Goal: Navigation & Orientation: Go to known website

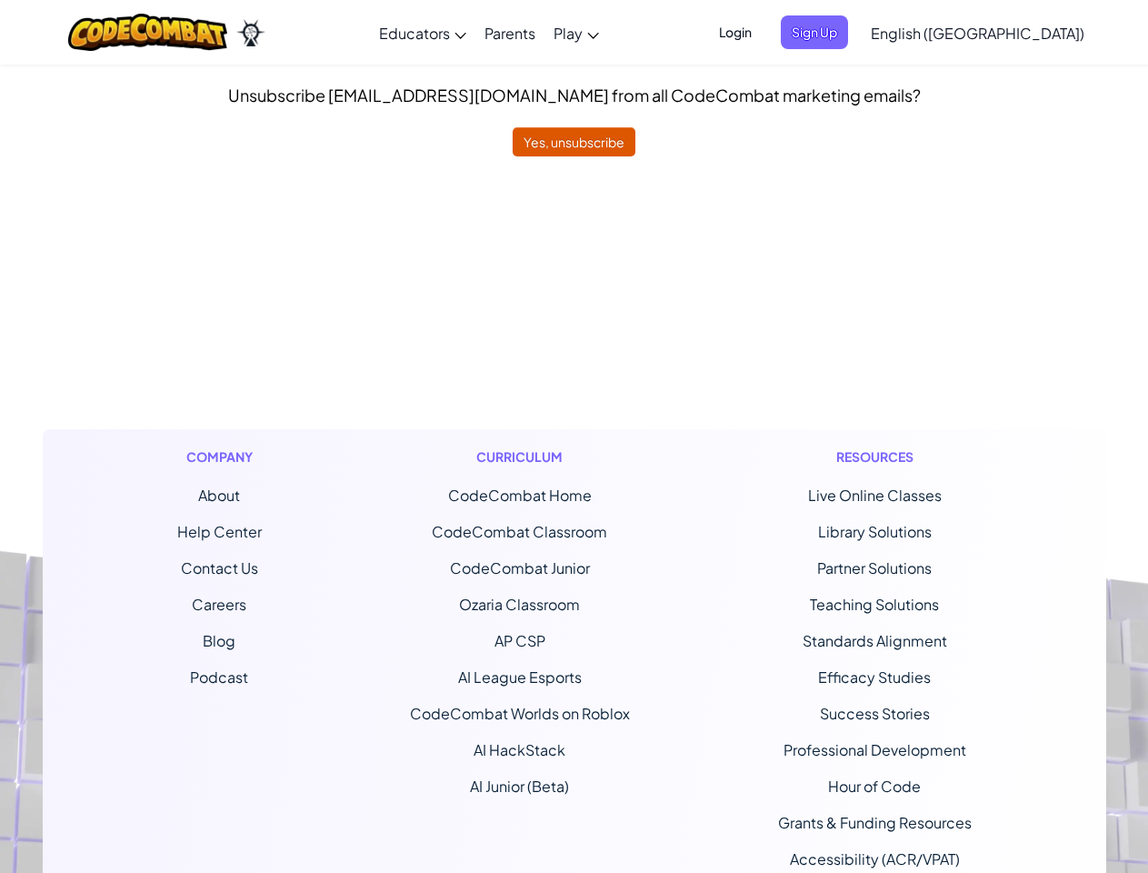
click at [574, 436] on div "Curriculum CodeCombat Home CodeCombat Classroom CodeCombat Junior Ozaria Classr…" at bounding box center [519, 675] width 247 height 492
click at [763, 32] on span "Login" at bounding box center [735, 32] width 55 height 34
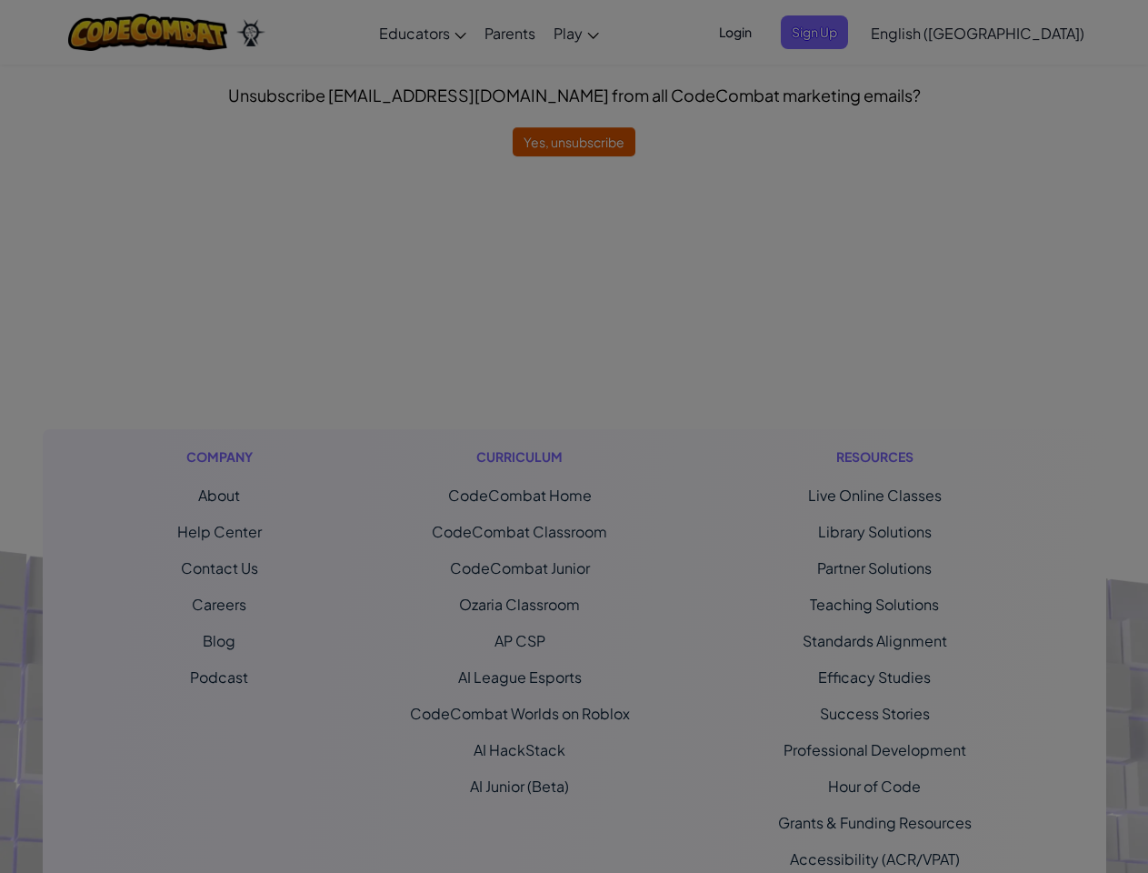
click at [846, 32] on div "Sign Into [DOMAIN_NAME] ClassLink or Unknown Error Email or Username : Password…" at bounding box center [574, 436] width 1148 height 873
click at [926, 32] on div "Sign Into [DOMAIN_NAME] ClassLink or Unknown Error Email or Username : Password…" at bounding box center [574, 436] width 1148 height 873
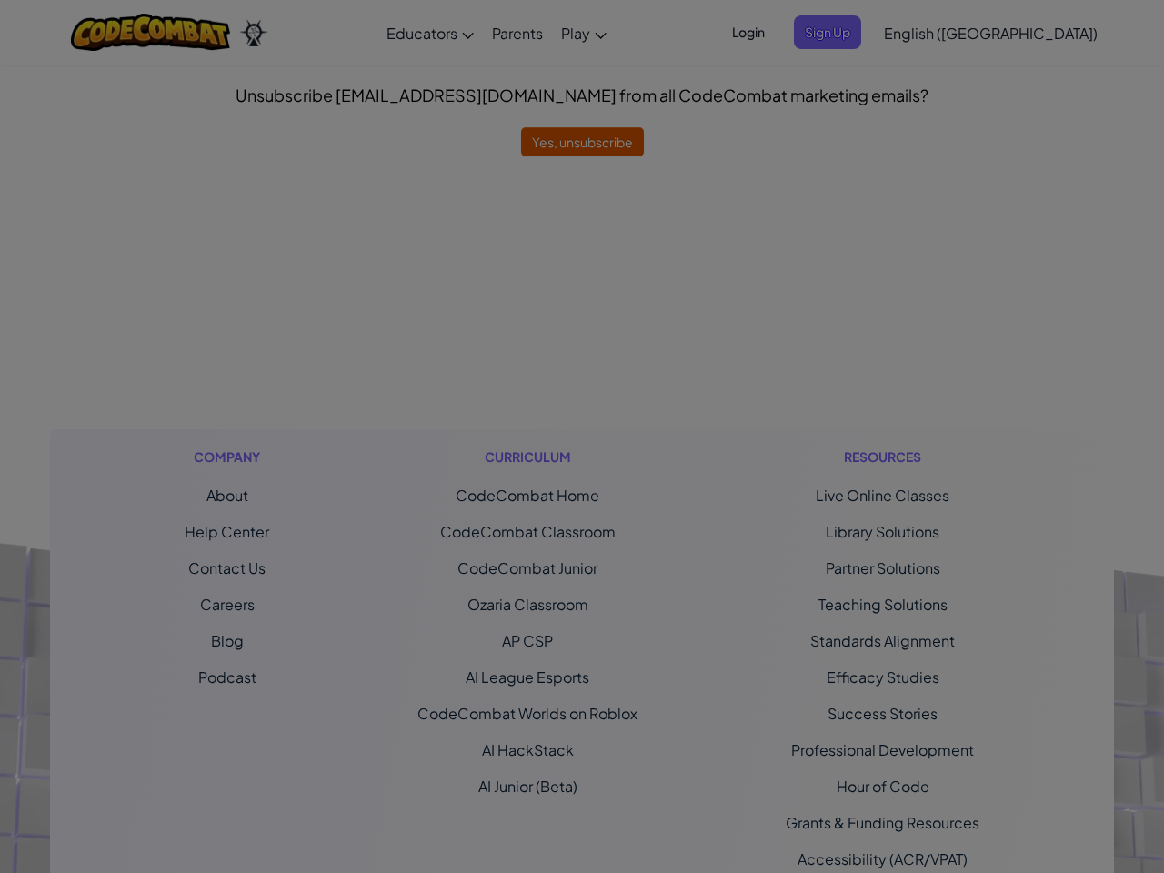
click at [926, 32] on div at bounding box center [582, 436] width 1164 height 873
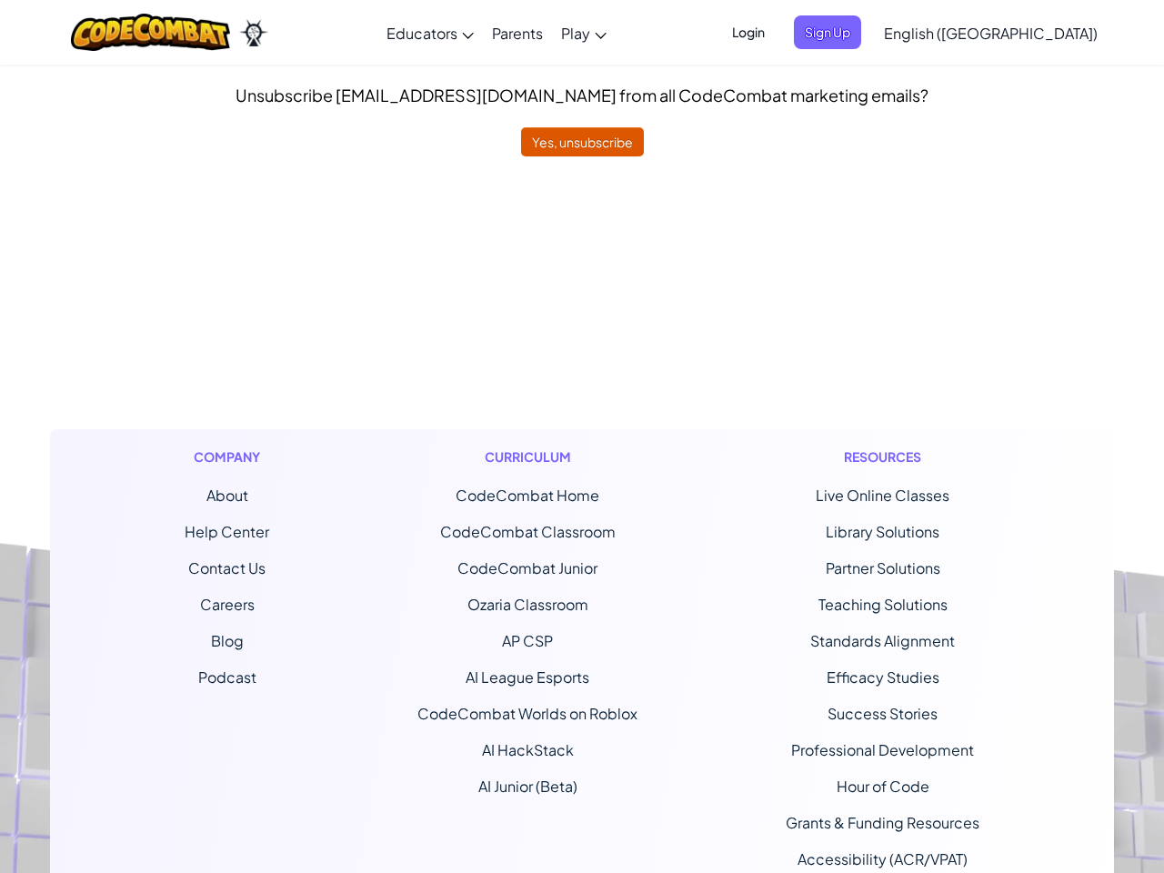
click at [1023, 33] on span "English ([GEOGRAPHIC_DATA])" at bounding box center [991, 33] width 214 height 19
click at [574, 515] on ul "CodeCombat Home CodeCombat Classroom CodeCombat Junior Ozaria Classroom AP CSP …" at bounding box center [527, 641] width 220 height 313
